Goal: Information Seeking & Learning: Learn about a topic

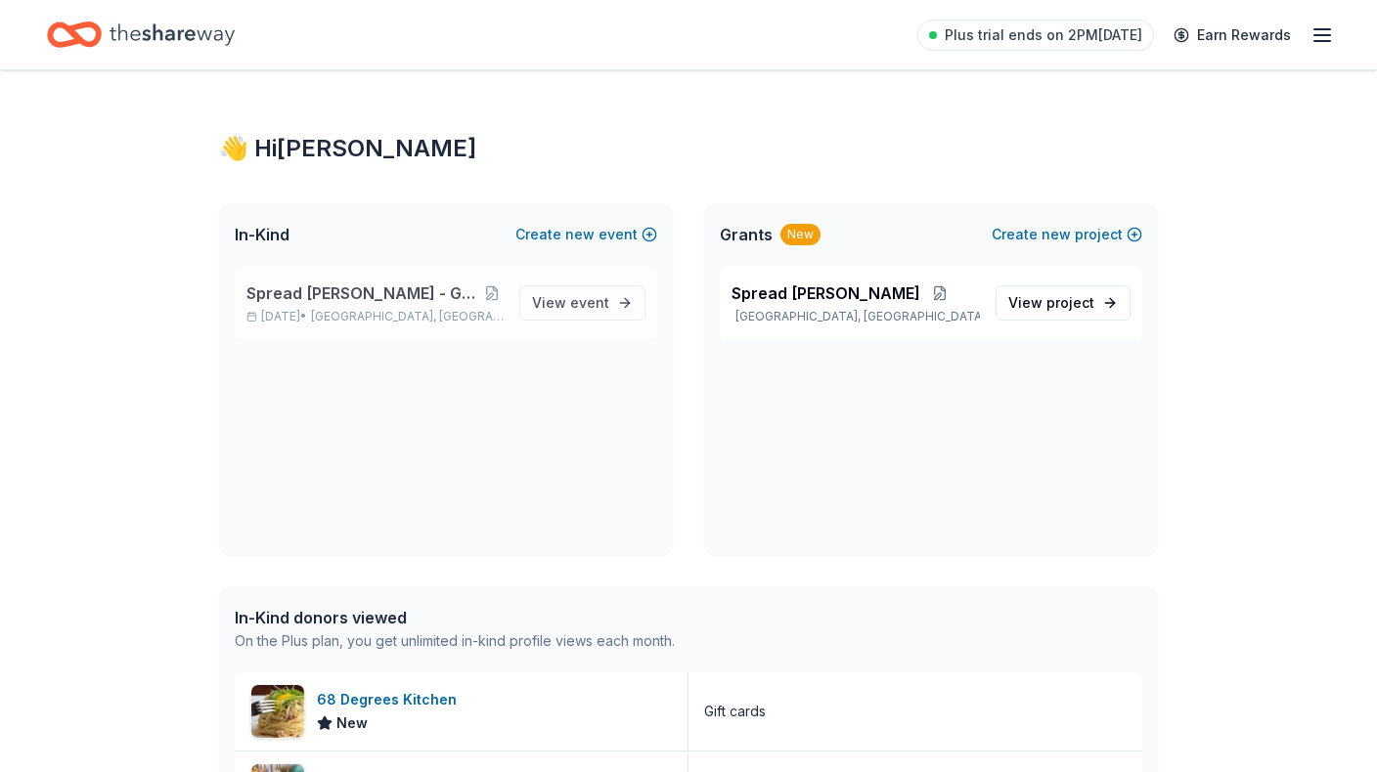
click at [408, 314] on span "[GEOGRAPHIC_DATA], [GEOGRAPHIC_DATA]" at bounding box center [407, 317] width 193 height 16
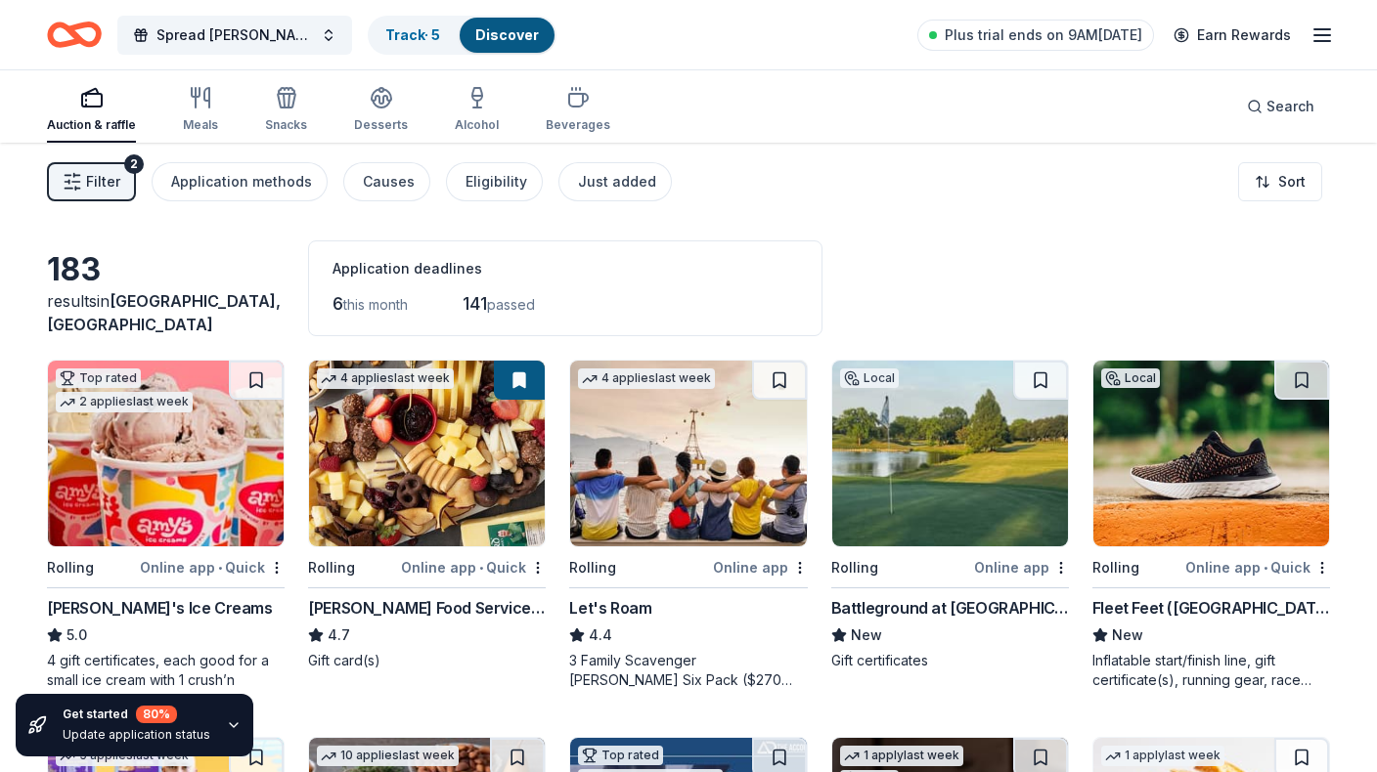
drag, startPoint x: 715, startPoint y: 250, endPoint x: 750, endPoint y: 260, distance: 36.5
click at [715, 250] on div "Application deadlines 6 this month 141 passed" at bounding box center [565, 289] width 514 height 96
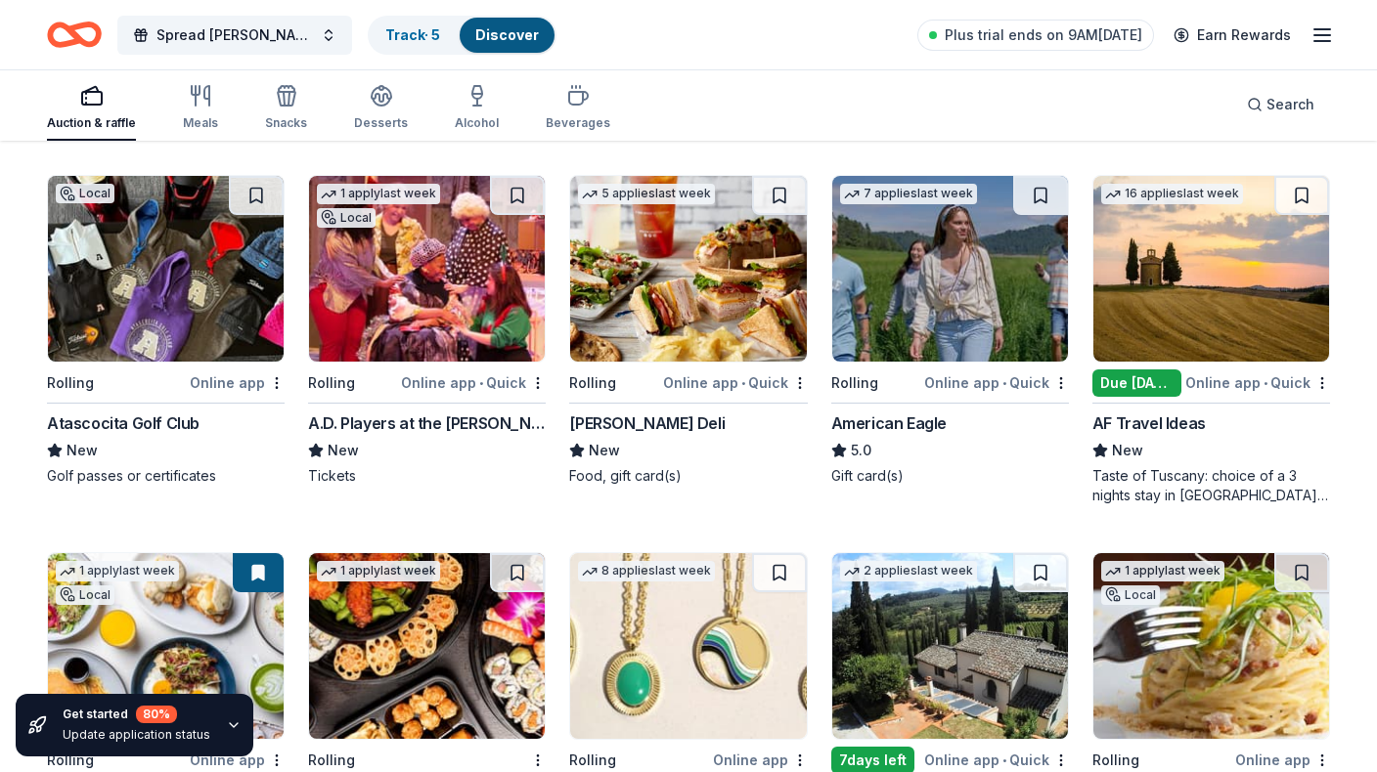
scroll to position [1321, 0]
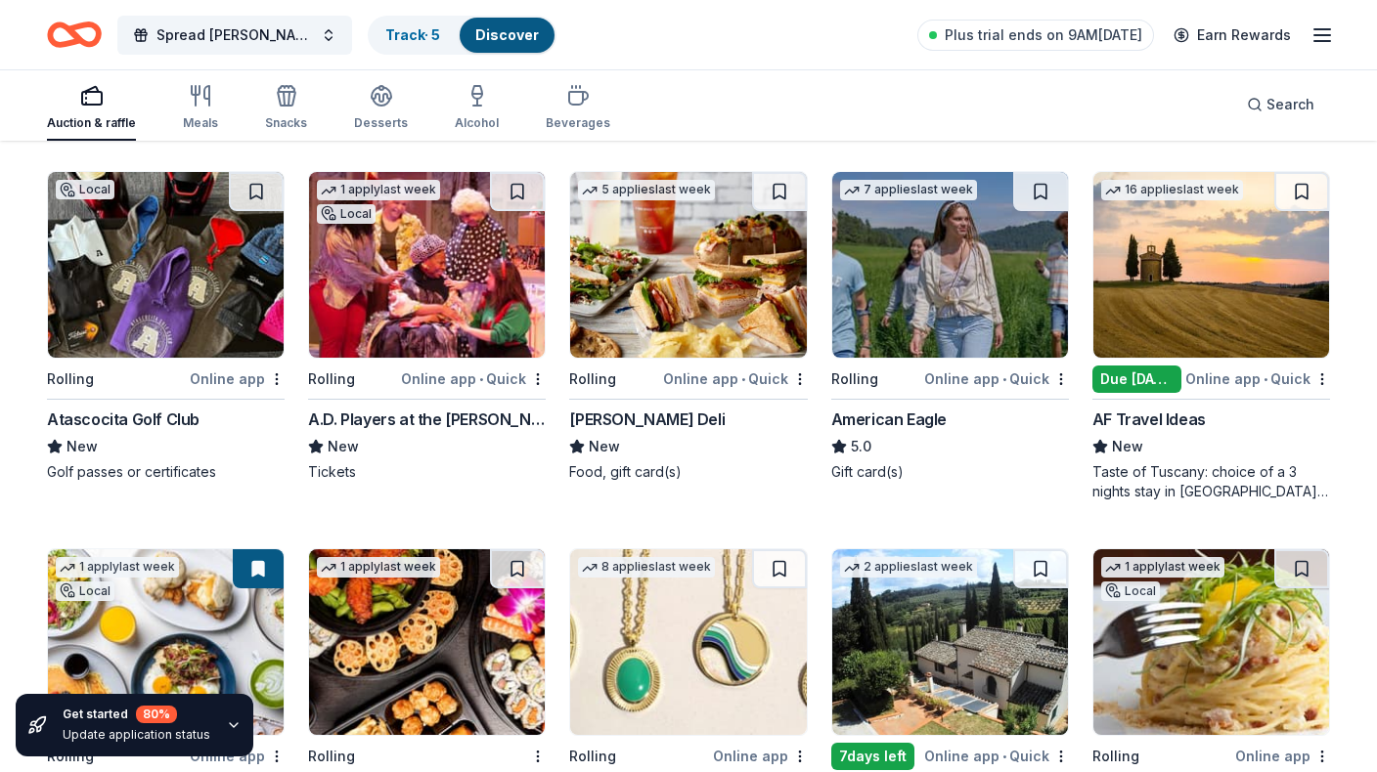
click at [216, 110] on div "Auction & raffle Meals Snacks Desserts Alcohol Beverages" at bounding box center [328, 108] width 563 height 65
click at [204, 109] on div "Meals" at bounding box center [200, 107] width 35 height 47
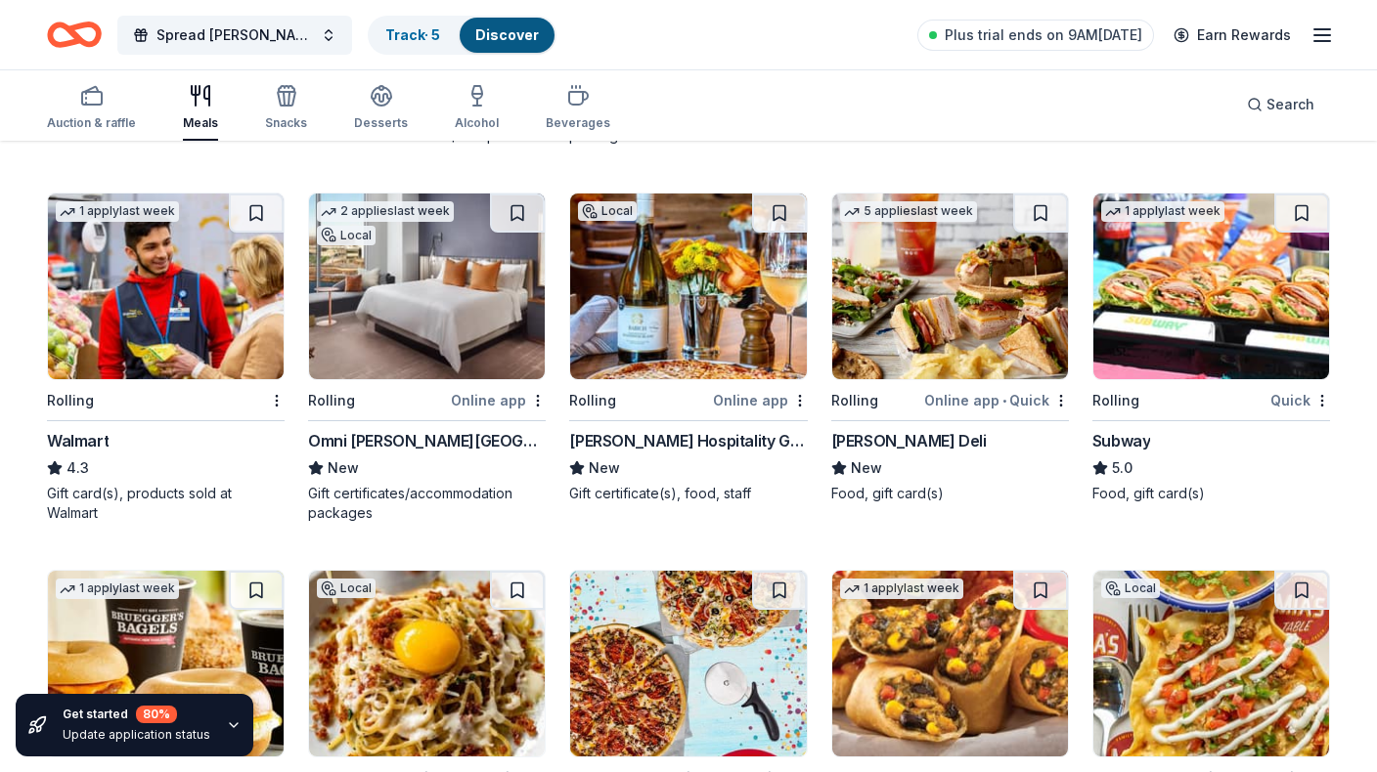
scroll to position [893, 0]
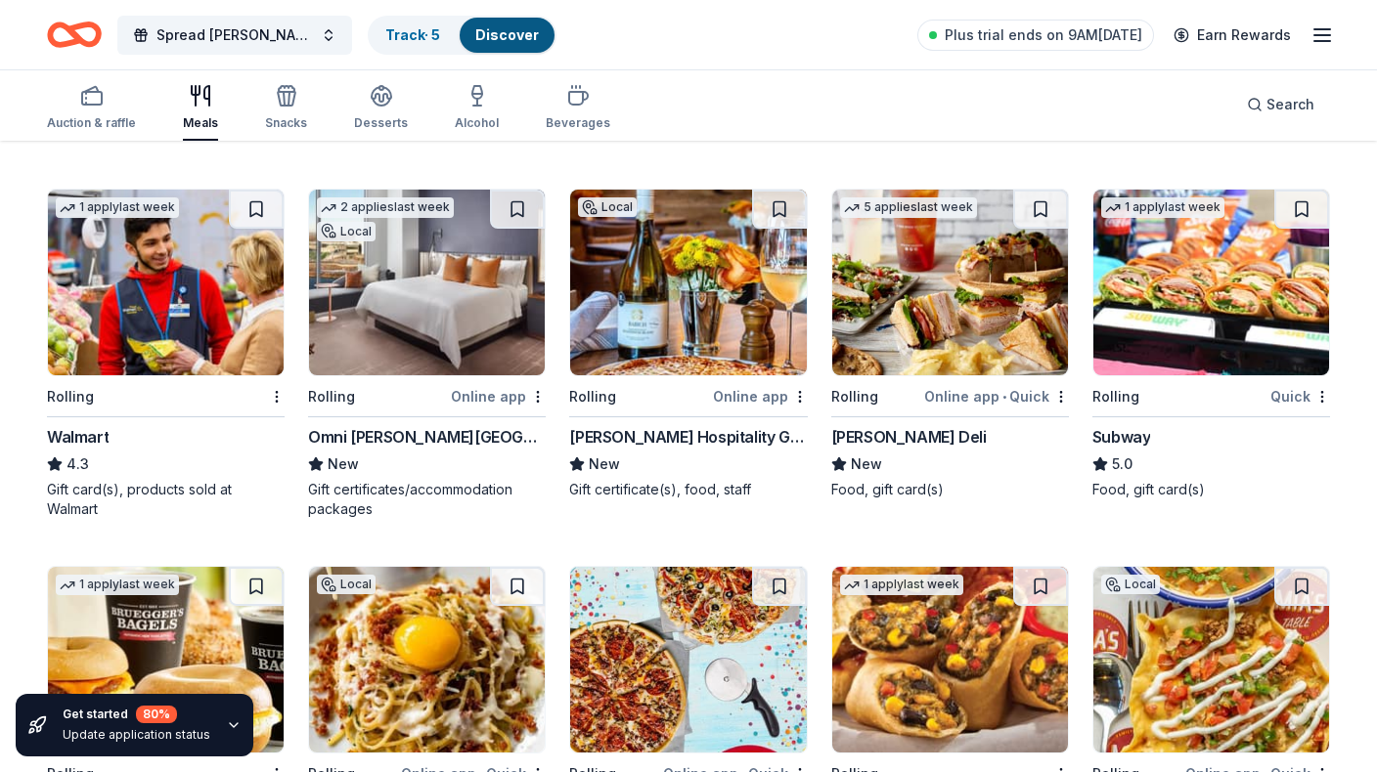
click at [449, 315] on img at bounding box center [427, 283] width 236 height 186
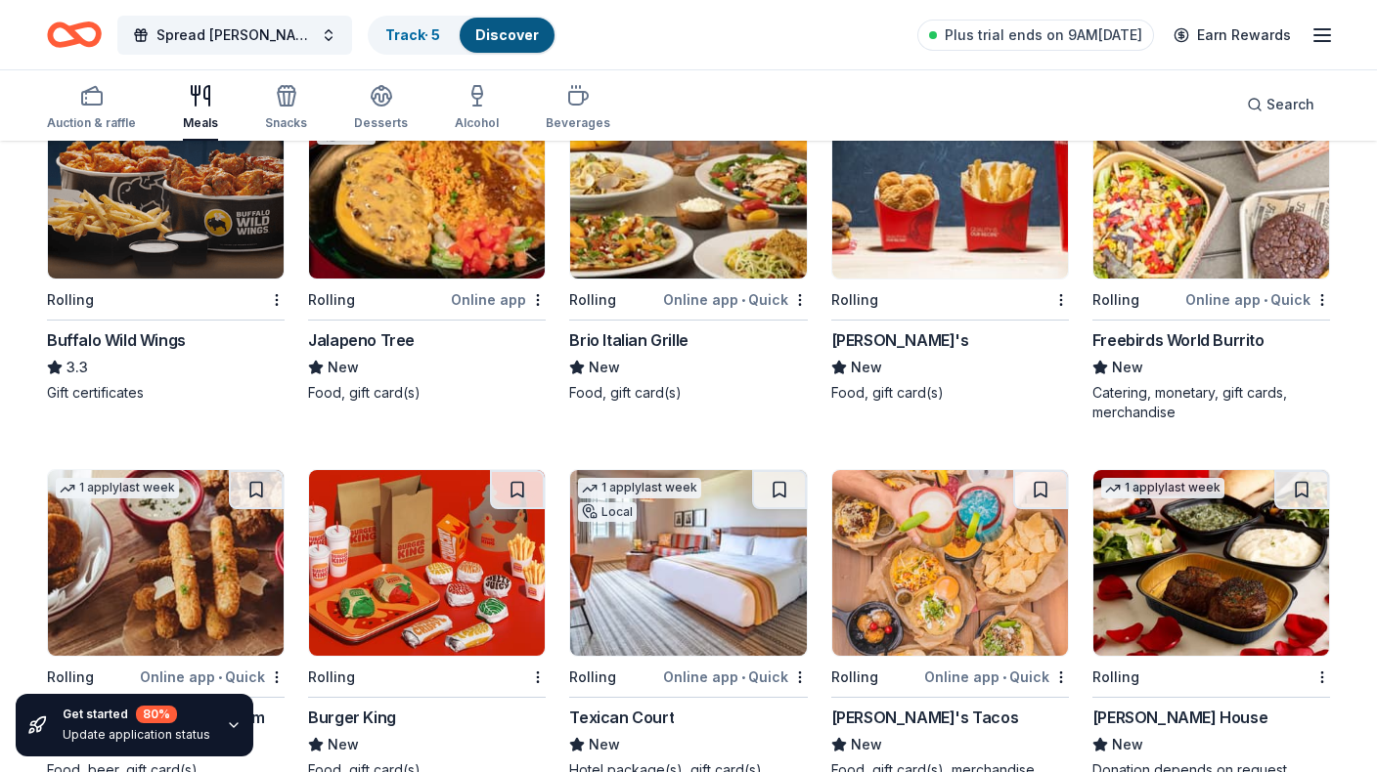
scroll to position [2625, 0]
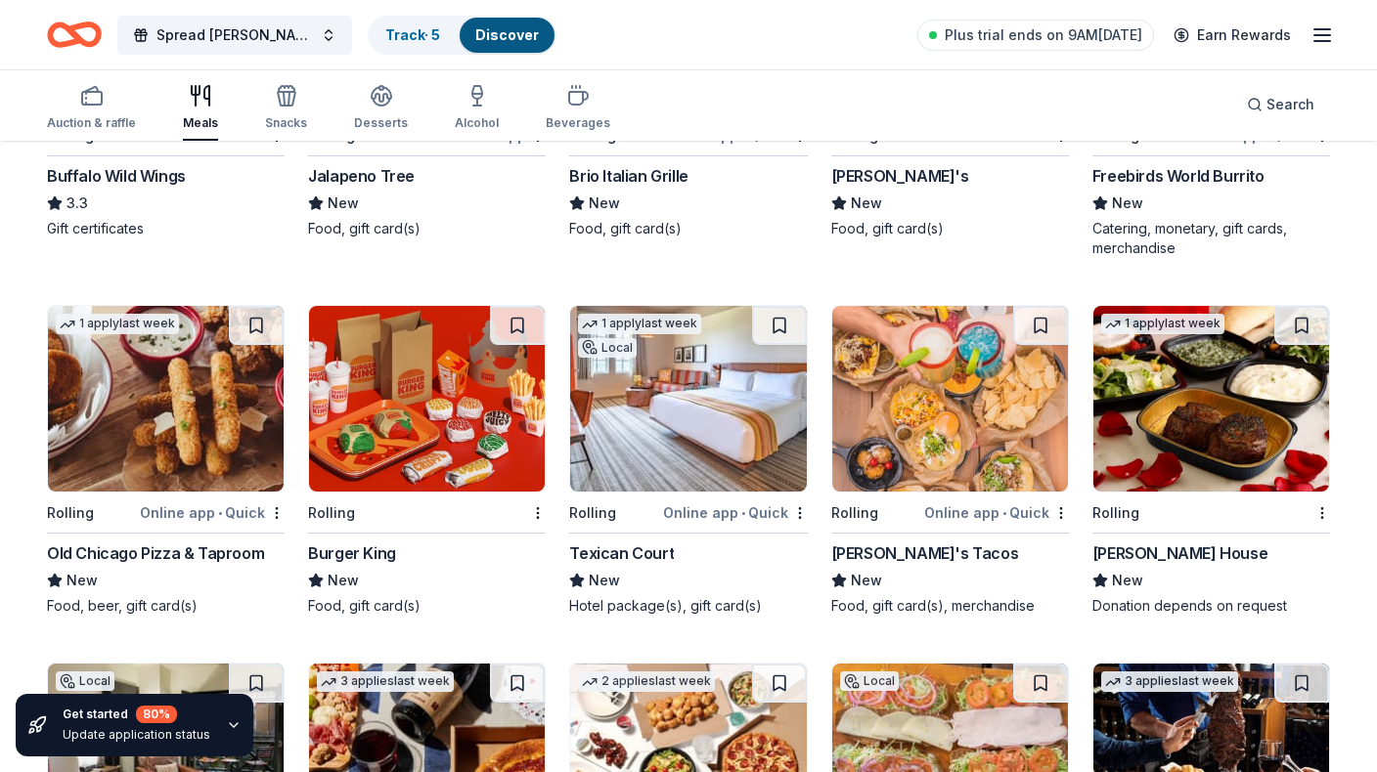
click at [625, 380] on img at bounding box center [688, 399] width 236 height 186
